Goal: Task Accomplishment & Management: Use online tool/utility

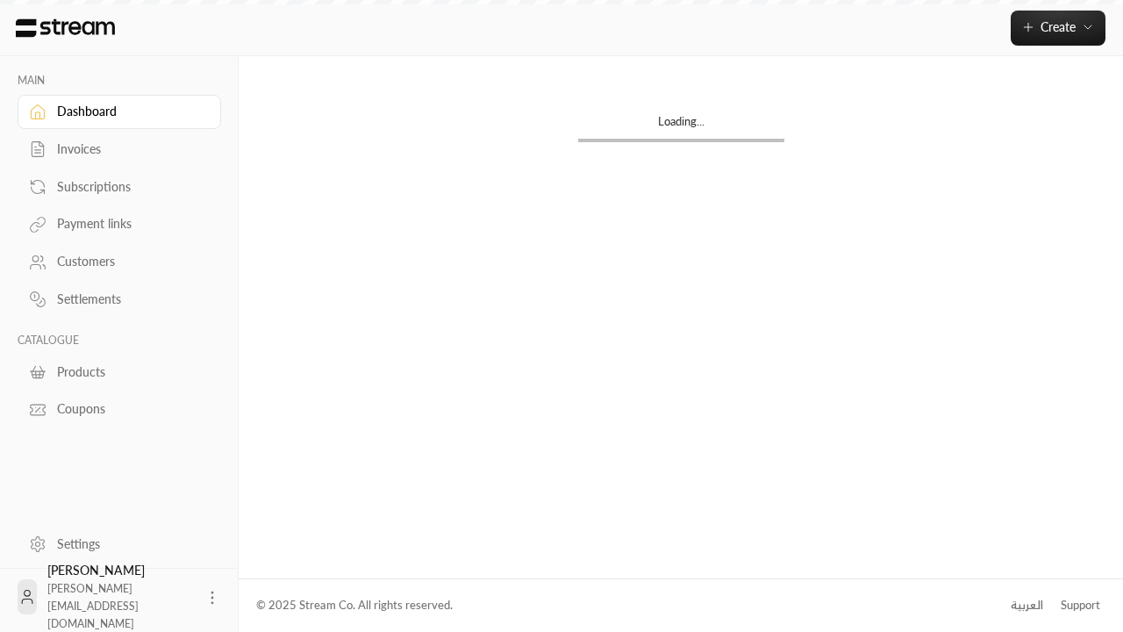
click at [117, 371] on div "Products" at bounding box center [128, 372] width 142 height 18
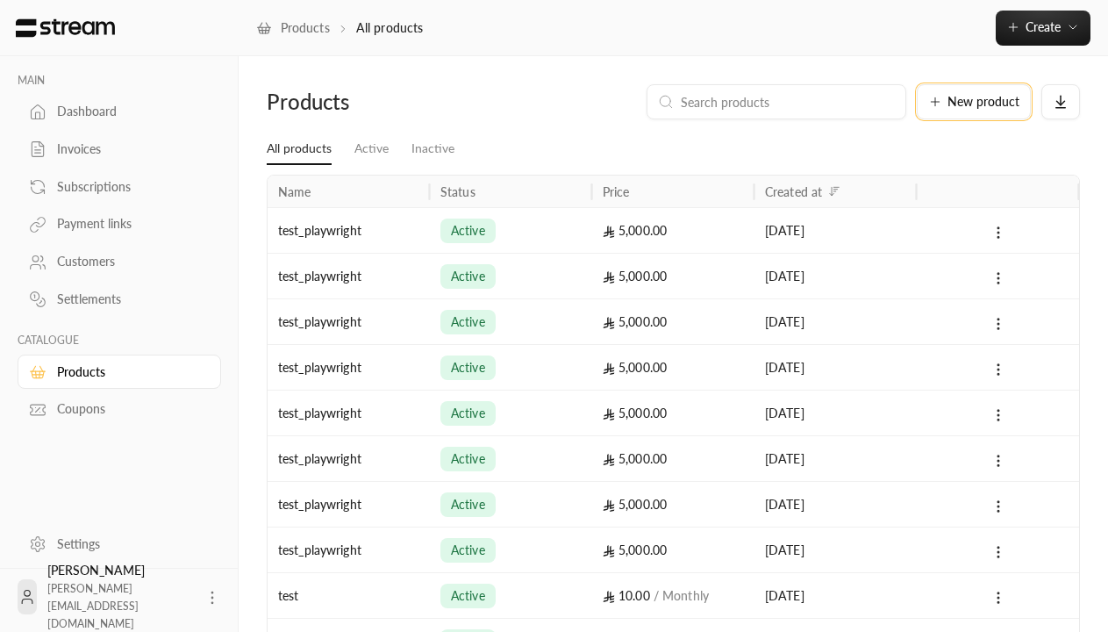
click at [974, 102] on span "New product" at bounding box center [984, 102] width 72 height 12
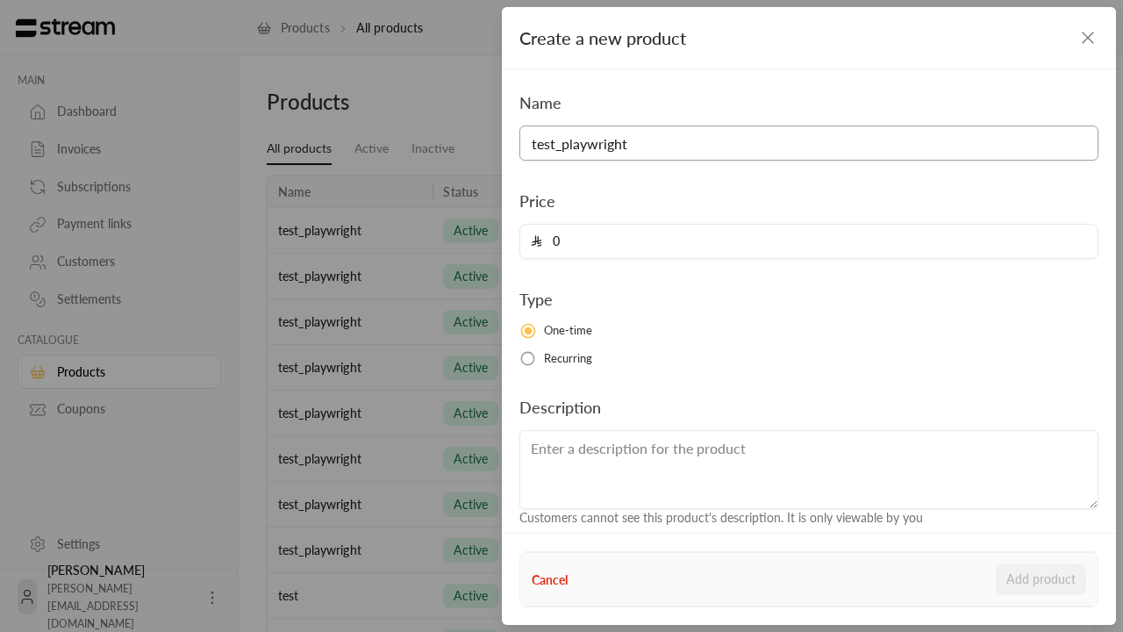
type input "test_playwright"
type input "5000"
click at [1042, 579] on button "Add product" at bounding box center [1041, 579] width 90 height 32
type input "0"
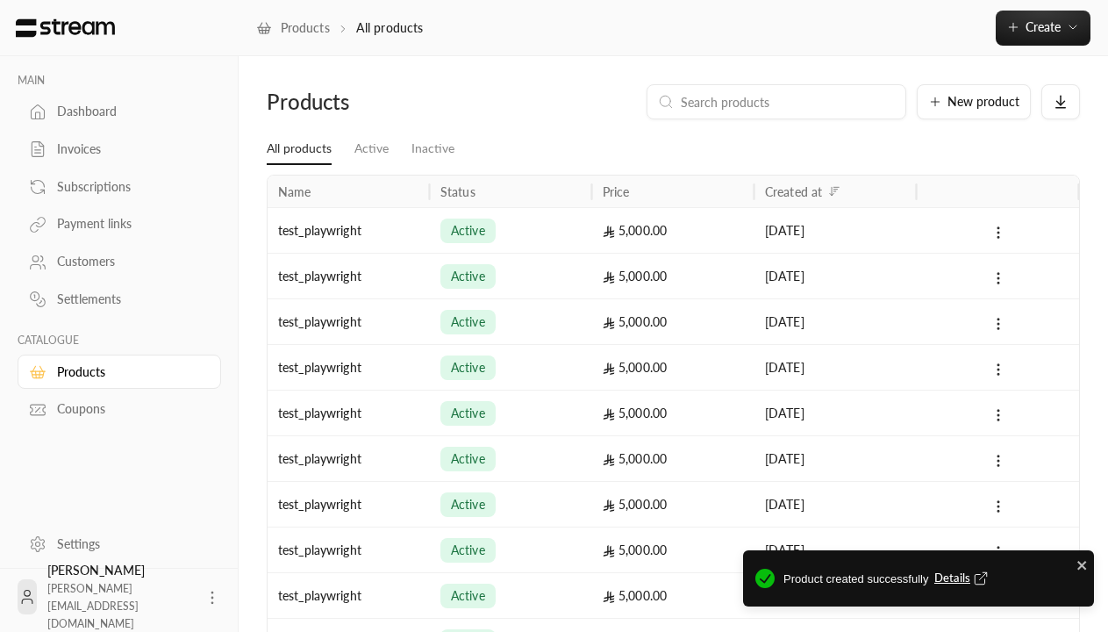
click at [963, 578] on span "Details" at bounding box center [964, 579] width 58 height 18
